Goal: Task Accomplishment & Management: Manage account settings

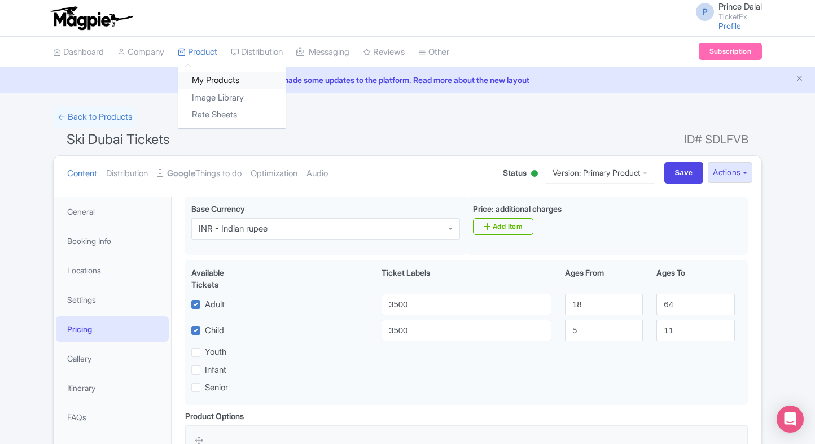
click at [204, 76] on link "My Products" at bounding box center [231, 80] width 107 height 17
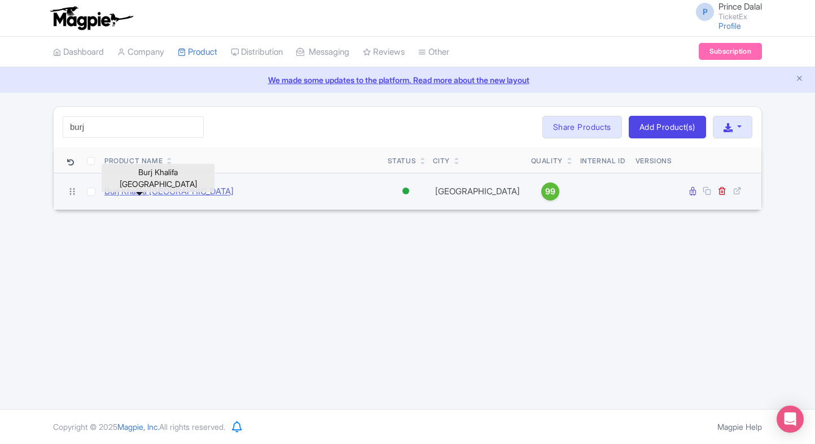
type input "burj"
click at [121, 189] on link "Burj Khalifa [GEOGRAPHIC_DATA]" at bounding box center [168, 191] width 129 height 13
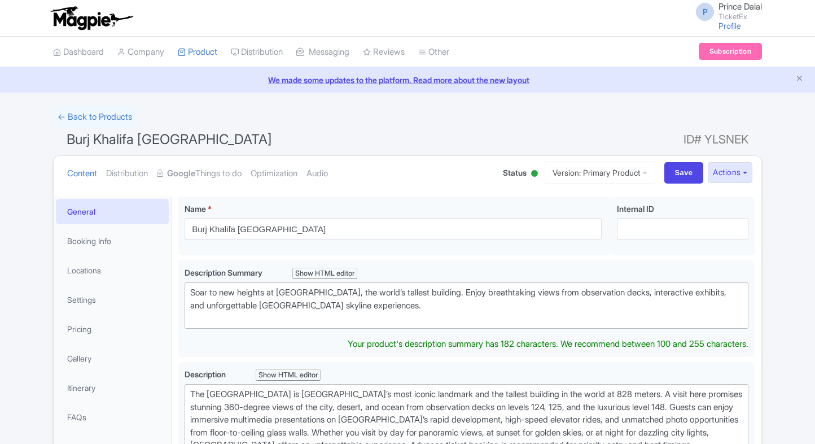
click at [288, 299] on div "Soar to new heights at Burj Khalifa, the world’s tallest building. Enjoy breath…" at bounding box center [466, 305] width 552 height 38
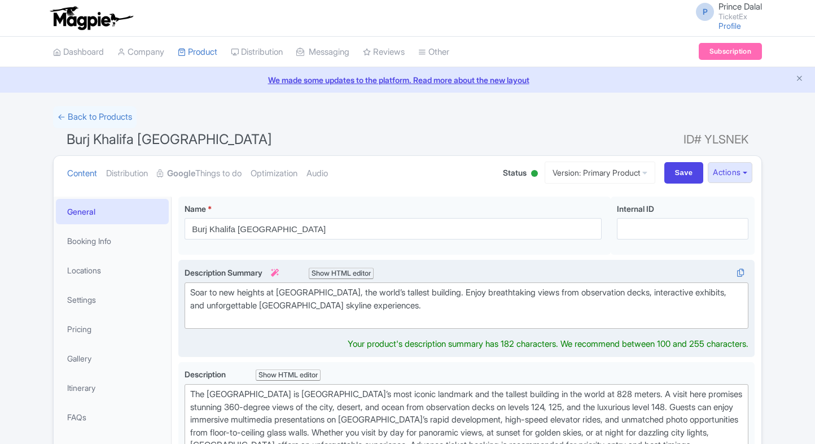
drag, startPoint x: 0, startPoint y: 0, endPoint x: 288, endPoint y: 299, distance: 415.1
click at [288, 299] on div "Soar to new heights at Burj Khalifa, the world’s tallest building. Enjoy breath…" at bounding box center [466, 305] width 552 height 38
type trix-editor "<div>Soar to new heights at the Burj Khalifa, the world’s tallest building, and…"
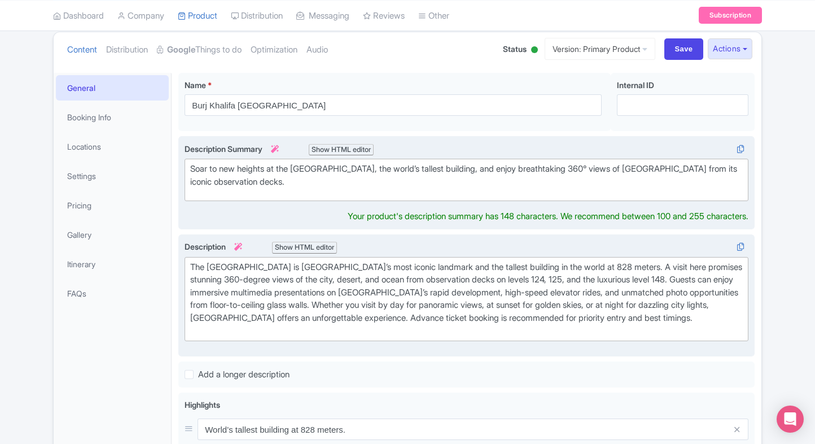
scroll to position [125, 0]
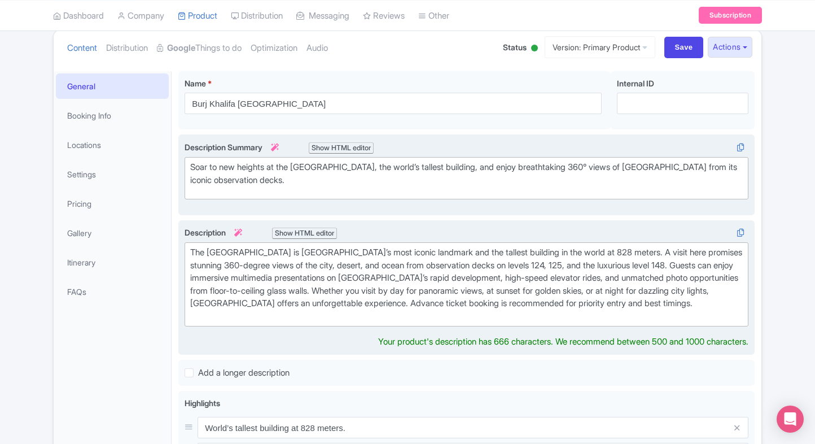
click at [249, 309] on div "The Burj Khalifa is Dubai’s most iconic landmark and the tallest building in th…" at bounding box center [466, 284] width 552 height 76
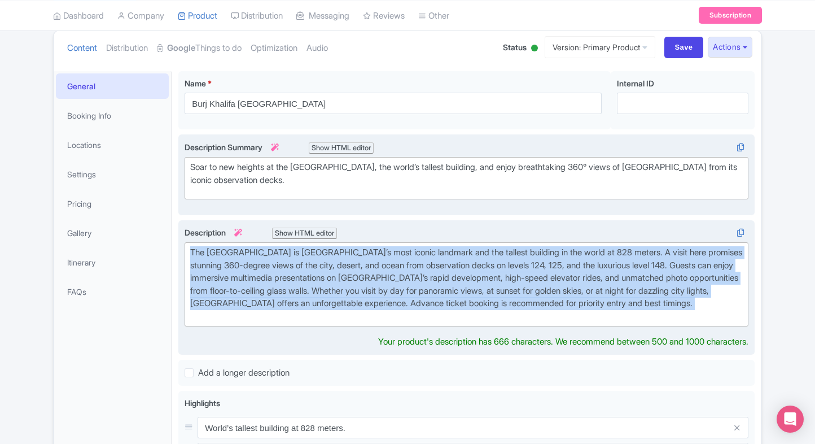
click at [348, 265] on div "The Burj Khalifa is Dubai’s most iconic landmark and the tallest building in th…" at bounding box center [466, 284] width 552 height 76
paste trix-editor "<div>The Burj Khalifa, standing at 828 meters, is Dubai’s most iconic landmark …"
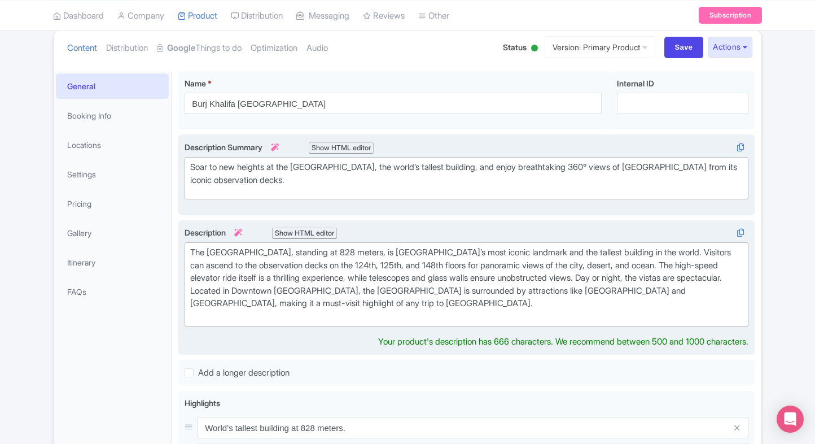
type trix-editor "<div>The Burj Khalifa, standing at 828 meters, is Dubai’s most iconic landmark …"
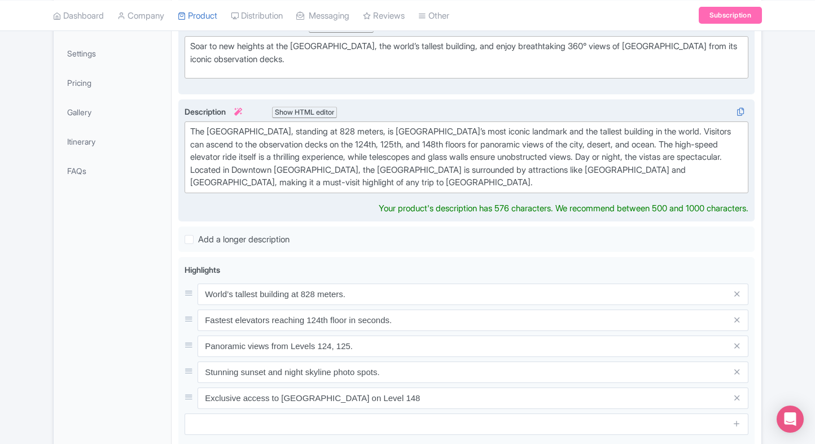
scroll to position [248, 0]
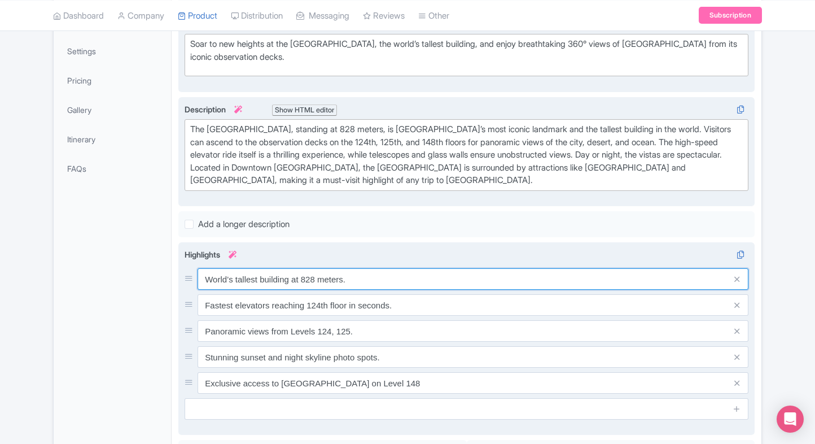
click at [336, 288] on div "World’s tallest building at 828 meters. Fastest elevators reaching 124th floor …" at bounding box center [467, 330] width 564 height 125
click at [345, 274] on input "World’s tallest building at 828 meters." at bounding box center [473, 278] width 551 height 21
paste input "Tallest building in the world"
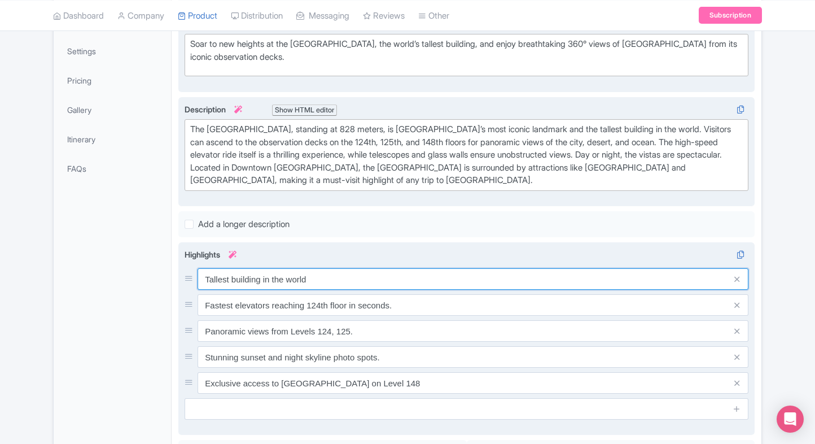
type input "Tallest building in the world"
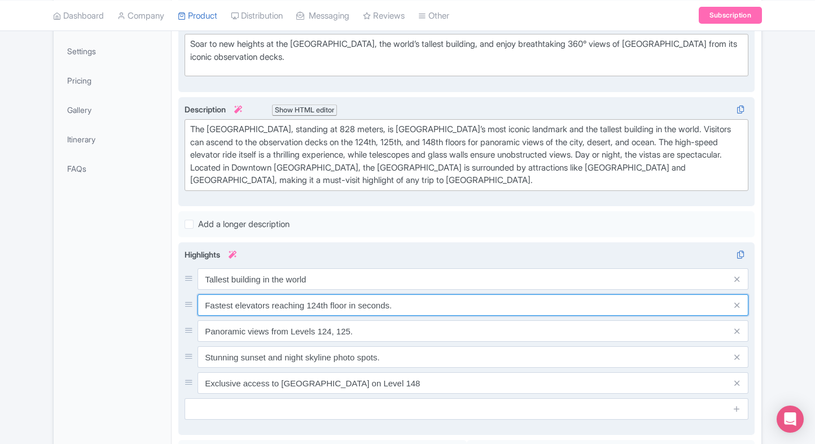
click at [345, 306] on input "Fastest elevators reaching 124th floor in seconds." at bounding box center [473, 304] width 551 height 21
paste input "Panoramic 360° city views"
type input "Panoramic 360° city views"
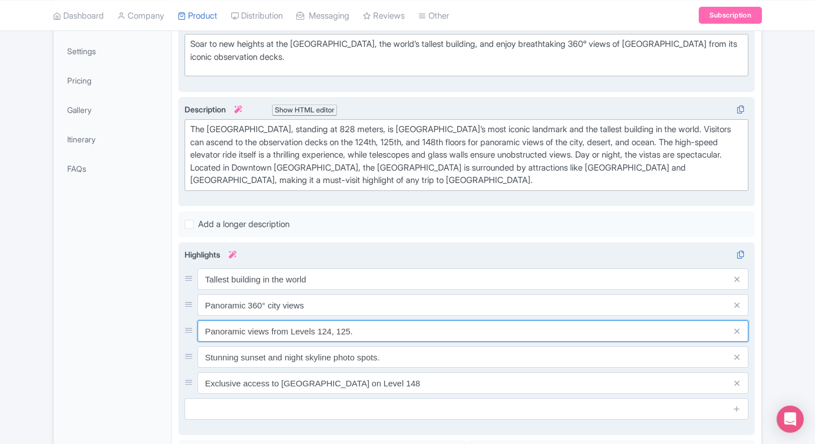
click at [348, 326] on input "Panoramic views from Levels 124, 125." at bounding box center [473, 330] width 551 height 21
paste input "High-speed elevator ride"
type input "High-speed elevator ride"
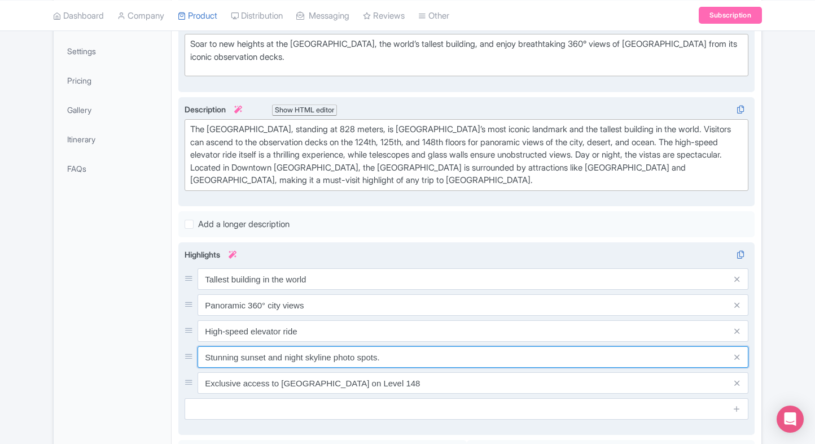
click at [318, 353] on input "Stunning sunset and night skyline photo spots." at bounding box center [473, 356] width 551 height 21
paste input "Multiple observation decks"
type input "Multiple observation decks"
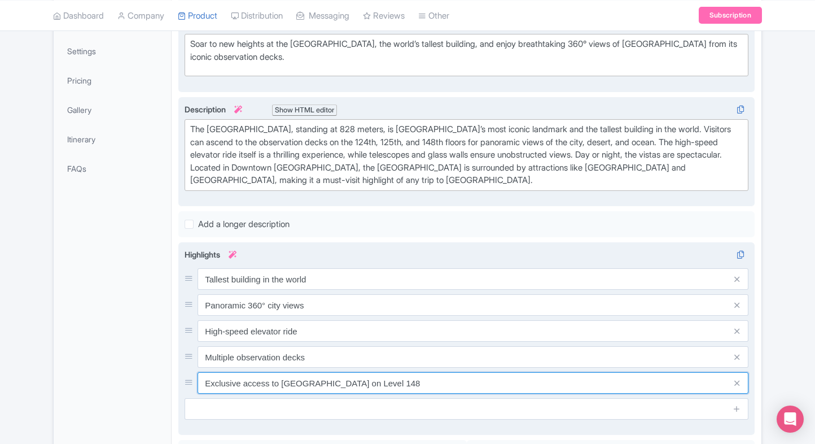
click at [335, 378] on input "Exclusive access to SKY Lounge on Level 148" at bounding box center [473, 382] width 551 height 21
paste input "Iconic photo opportunities"
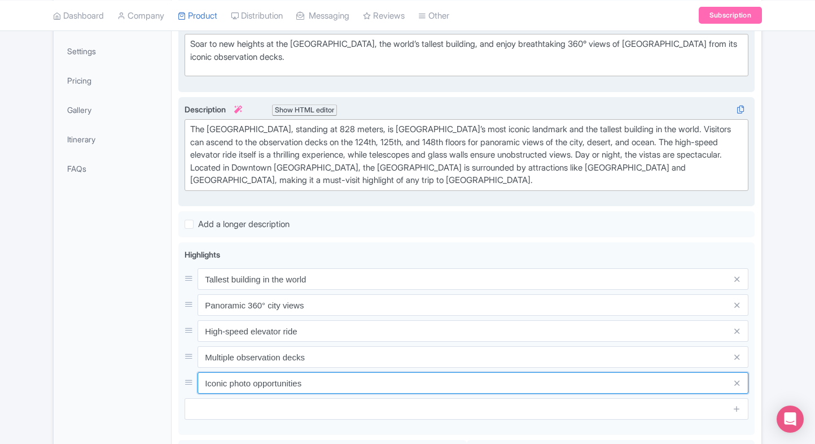
type input "Iconic photo opportunities"
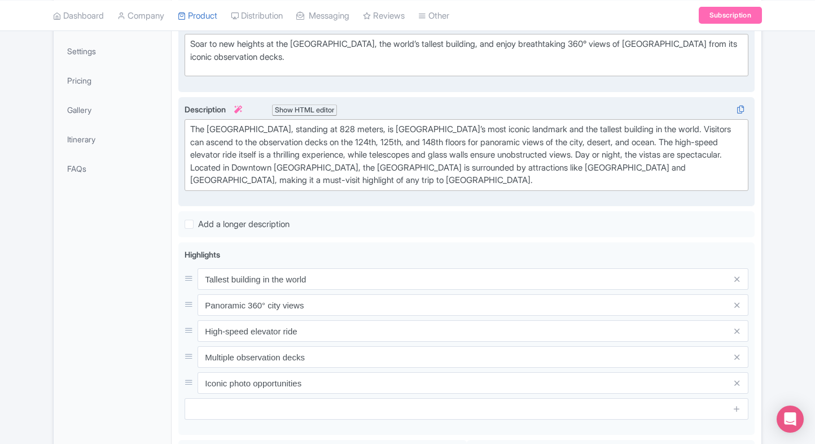
click at [67, 343] on div "General Booking Info Locations Settings Pricing Gallery Itinerary FAQs" at bounding box center [113, 268] width 118 height 640
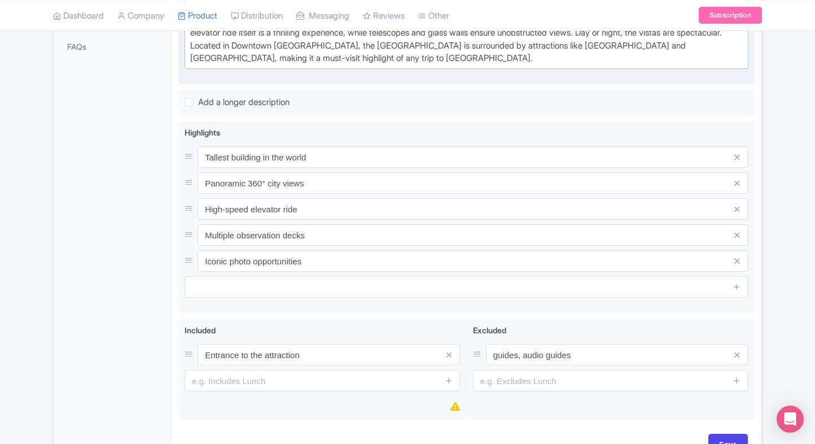
scroll to position [372, 0]
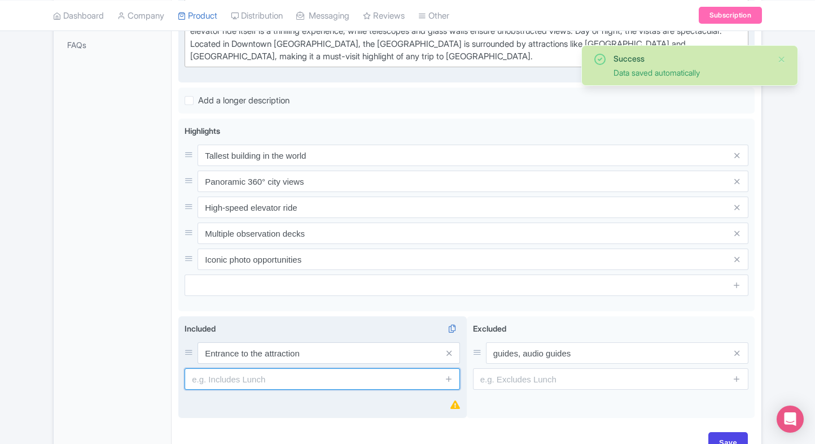
click at [242, 387] on input "text" at bounding box center [322, 378] width 275 height 21
paste input "Panoramic views with floor-to-ceiling glass walls"
type input "Panoramic views with floor-to-ceiling glass walls"
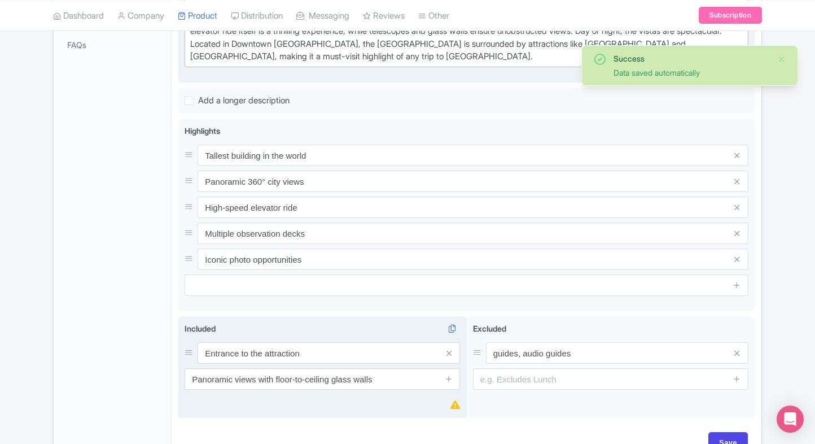
click at [454, 376] on span at bounding box center [448, 378] width 23 height 21
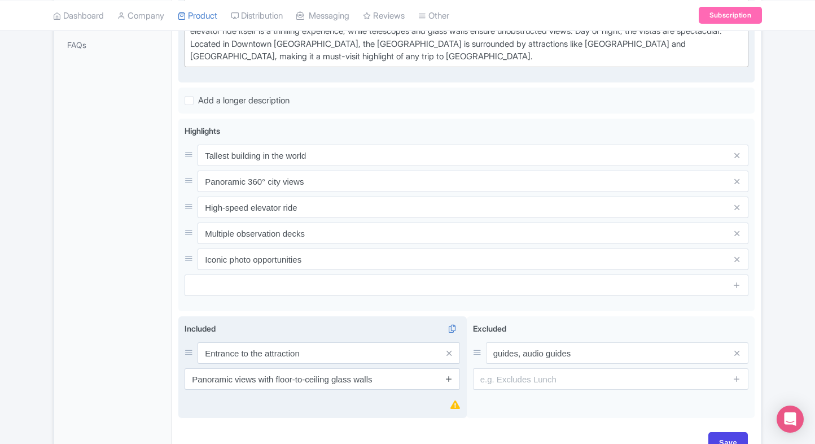
click at [450, 376] on icon at bounding box center [449, 378] width 8 height 8
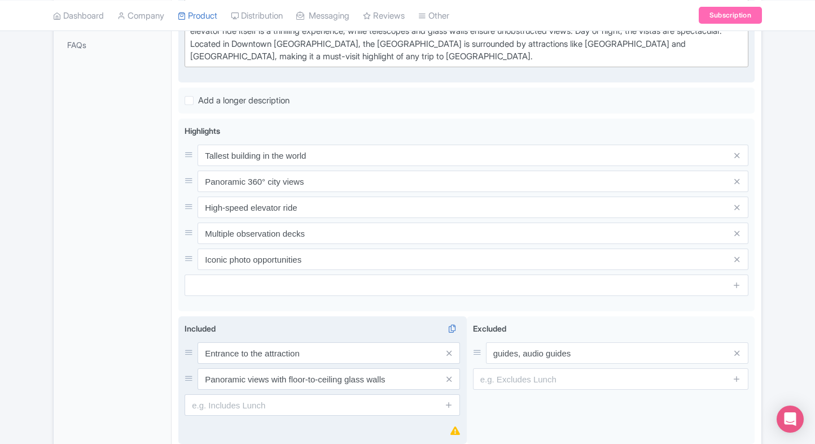
click at [315, 410] on input "text" at bounding box center [322, 404] width 275 height 21
paste input "Access to telescopes for viewing (subject to availability)"
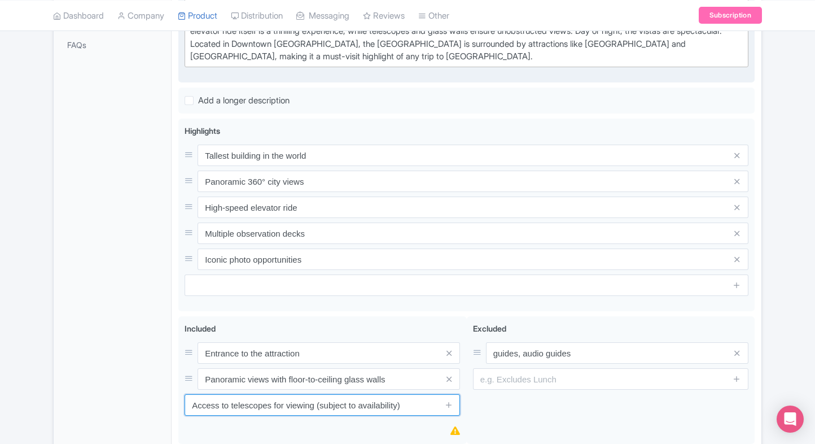
type input "Access to telescopes for viewing (subject to availability)"
click at [131, 325] on div "General Booking Info Locations Settings Pricing Gallery Itinerary FAQs" at bounding box center [113, 158] width 118 height 666
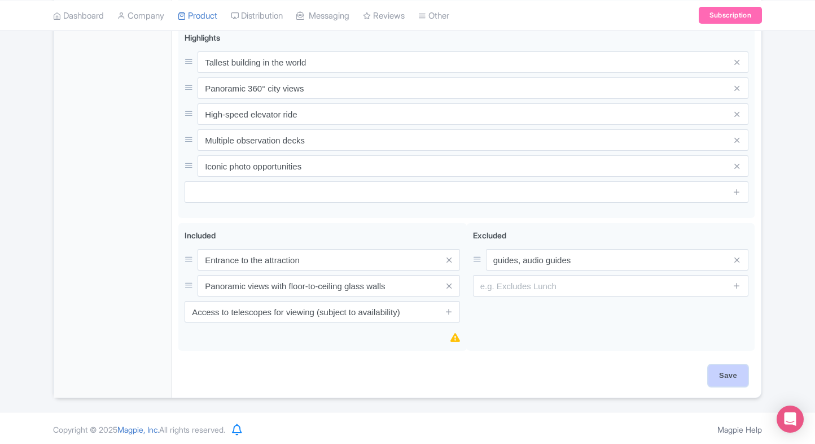
click at [743, 376] on input "Save" at bounding box center [728, 375] width 40 height 21
type input "Saving..."
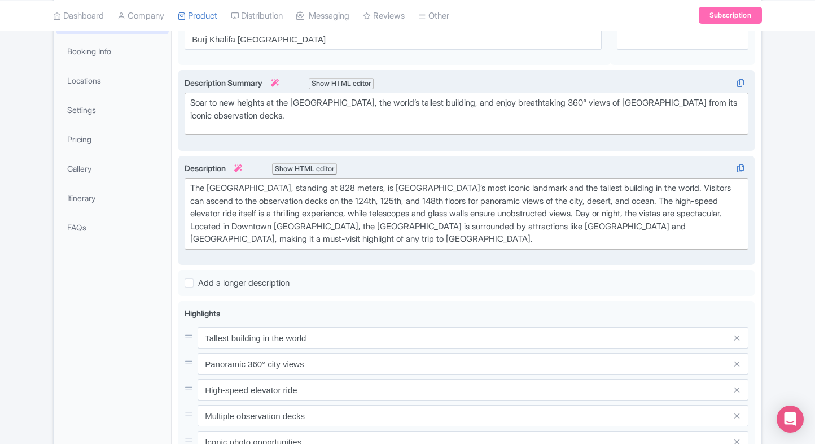
scroll to position [190, 0]
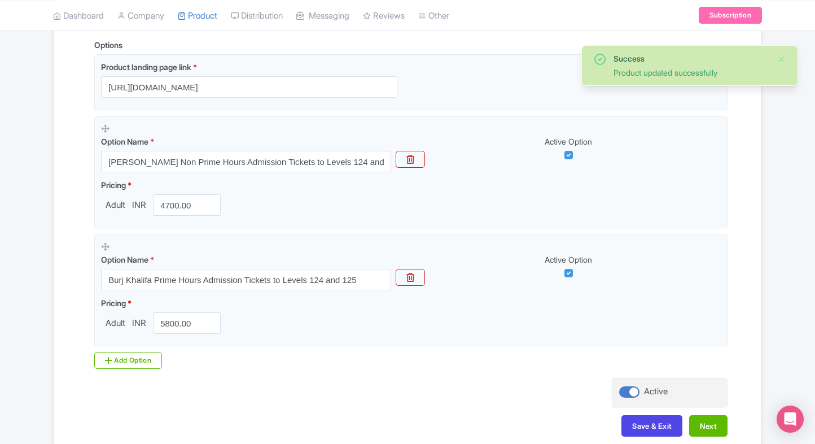
scroll to position [277, 0]
